Goal: Information Seeking & Learning: Learn about a topic

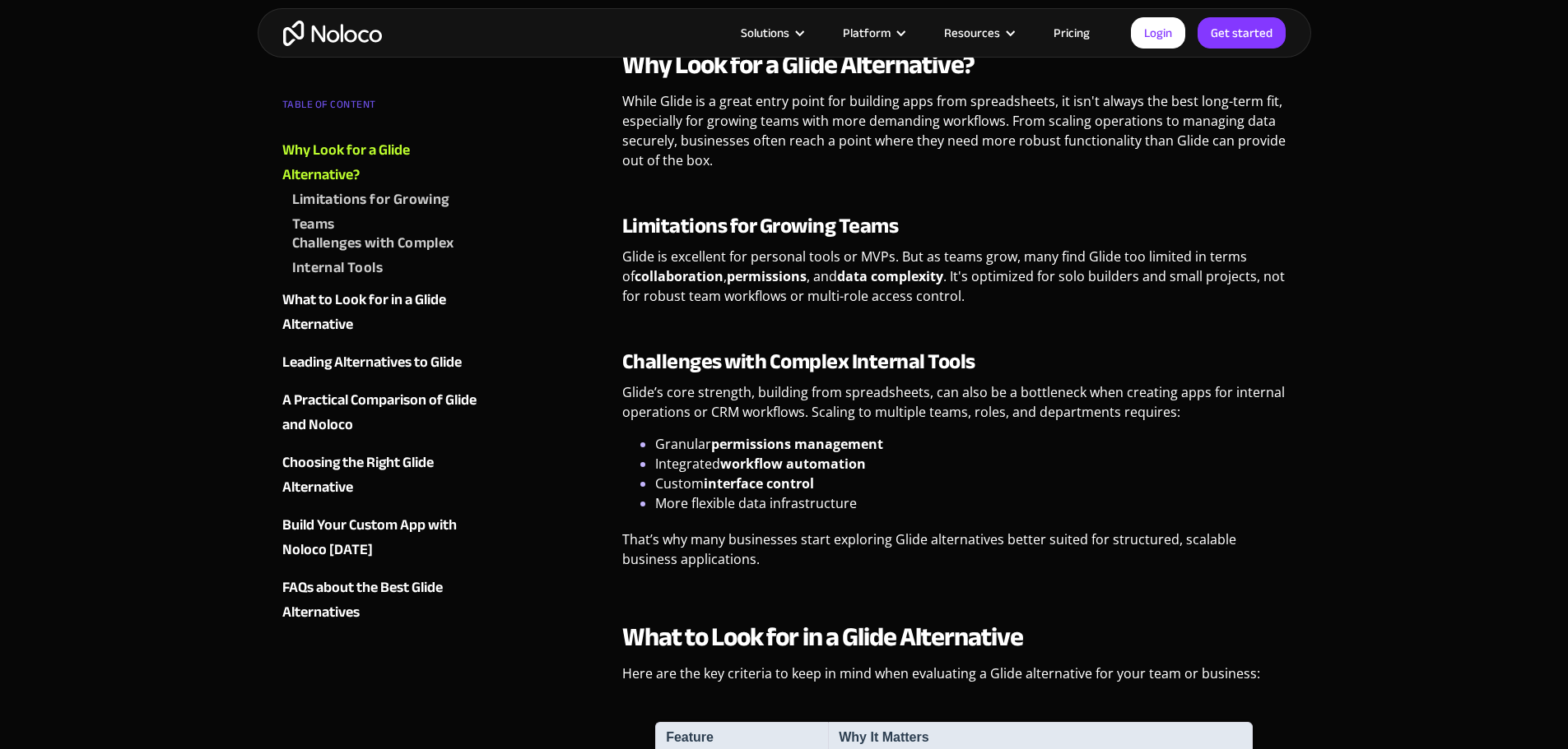
scroll to position [576, 0]
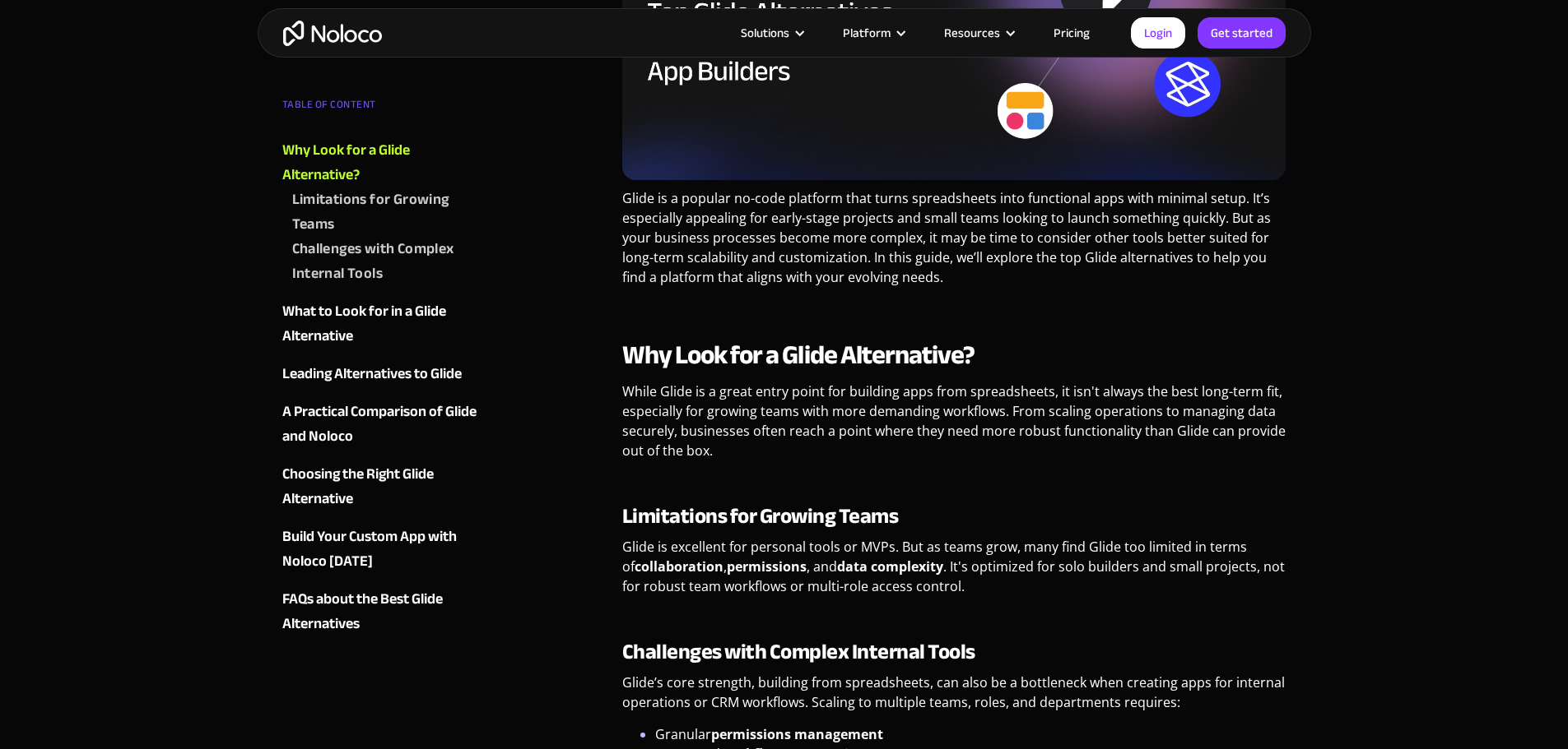
drag, startPoint x: 1098, startPoint y: 14, endPoint x: 1085, endPoint y: 28, distance: 19.1
click at [1098, 15] on div "Solutions Use Cases Business Types Project Management Keep track of customers, …" at bounding box center [784, 32] width 1053 height 49
click at [1077, 34] on link "Pricing" at bounding box center [1071, 33] width 77 height 22
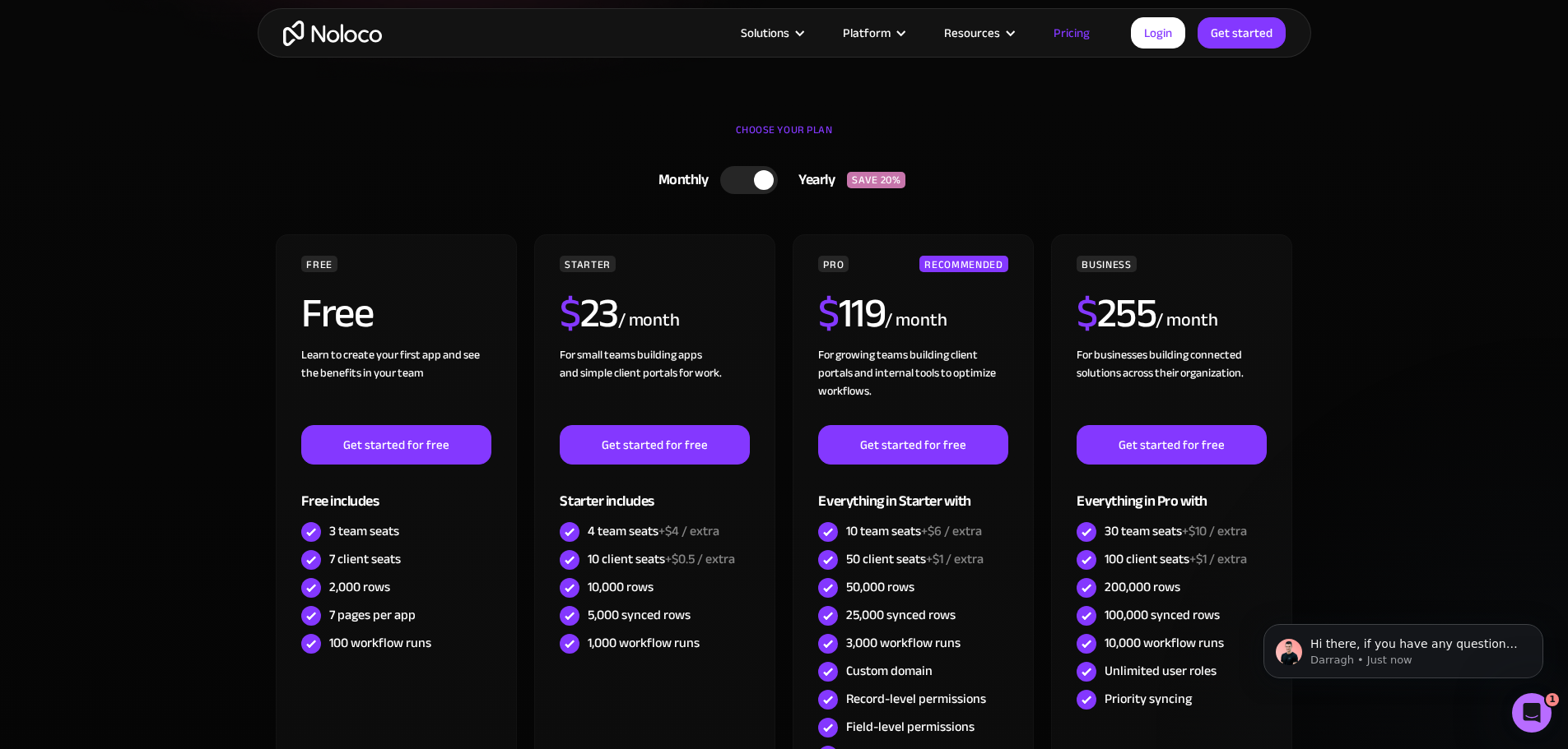
click at [739, 183] on div at bounding box center [748, 180] width 58 height 28
